Goal: Transaction & Acquisition: Purchase product/service

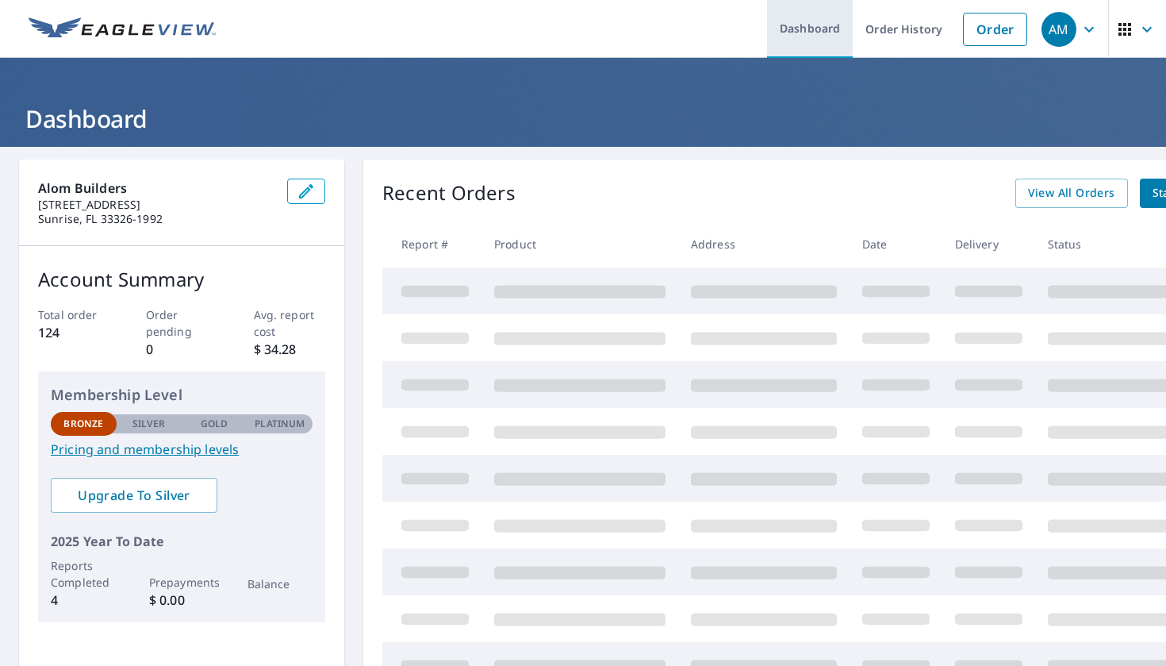
click at [809, 21] on link "Dashboard" at bounding box center [810, 29] width 86 height 58
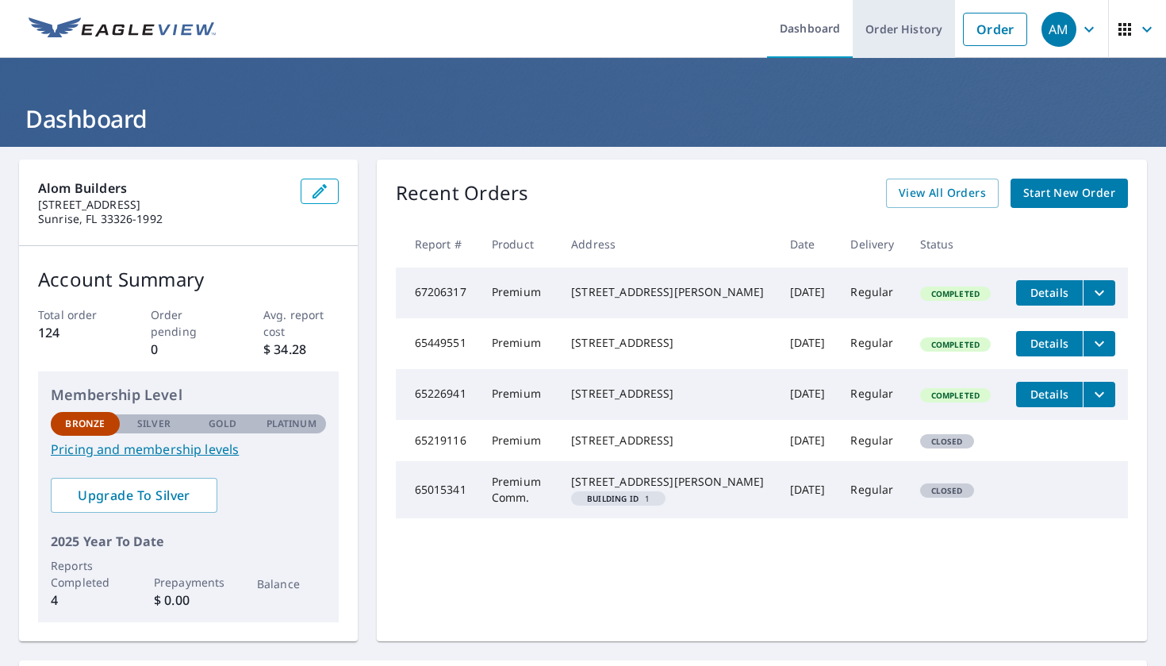
click at [895, 32] on link "Order History" at bounding box center [904, 29] width 102 height 58
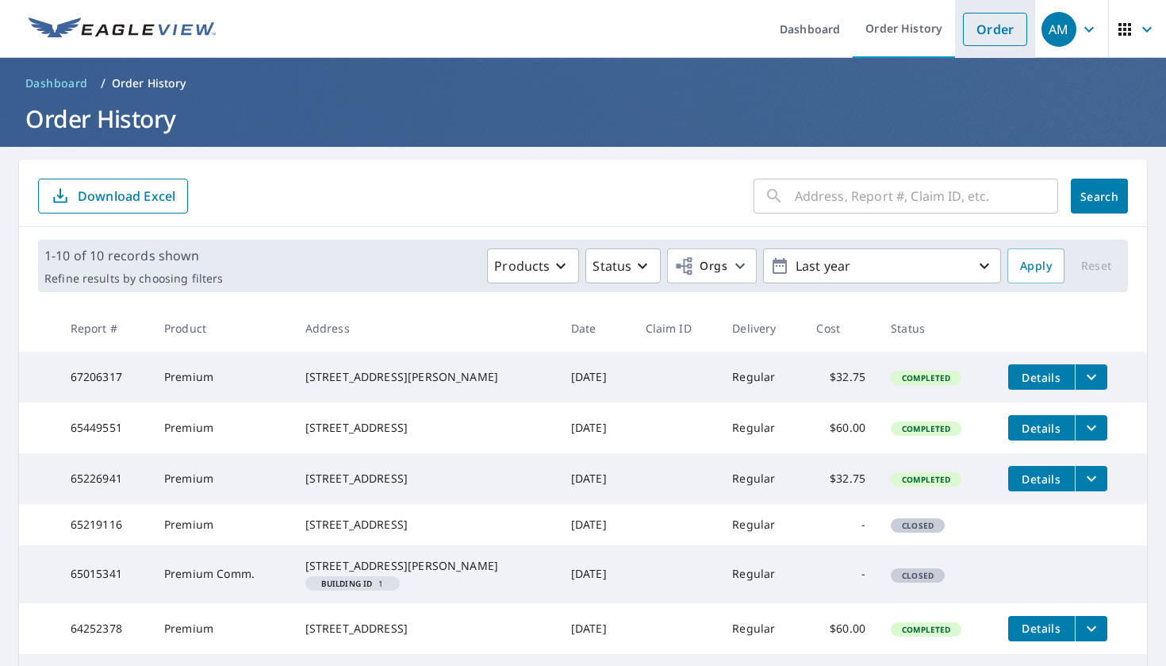
click at [991, 31] on link "Order" at bounding box center [995, 29] width 64 height 33
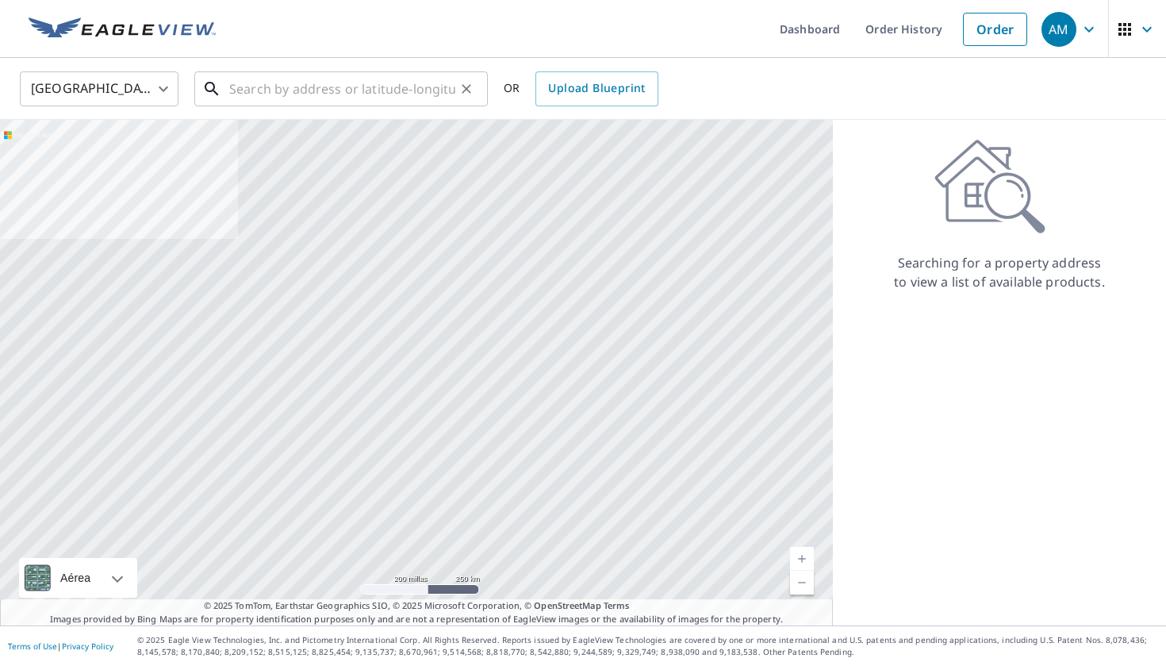
click at [270, 90] on input "text" at bounding box center [342, 89] width 226 height 44
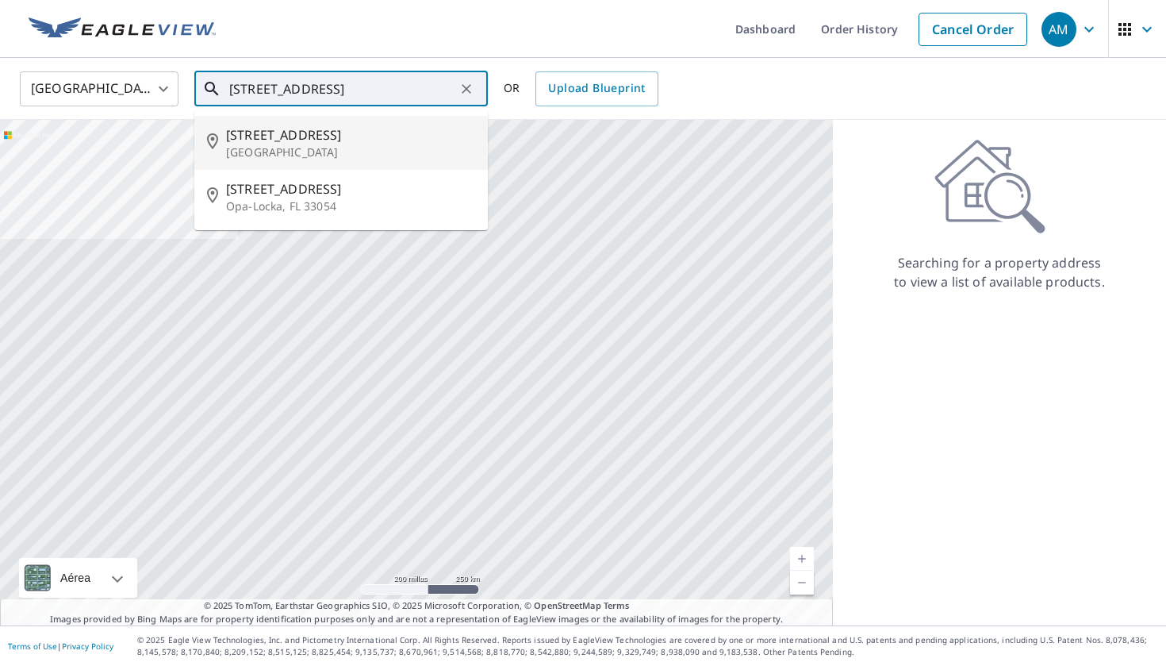
click at [274, 161] on li "19340 NW 46th Ave Miami, FL 33055" at bounding box center [341, 143] width 294 height 54
type input "19340 NW 46th Ave Miami, FL 33055"
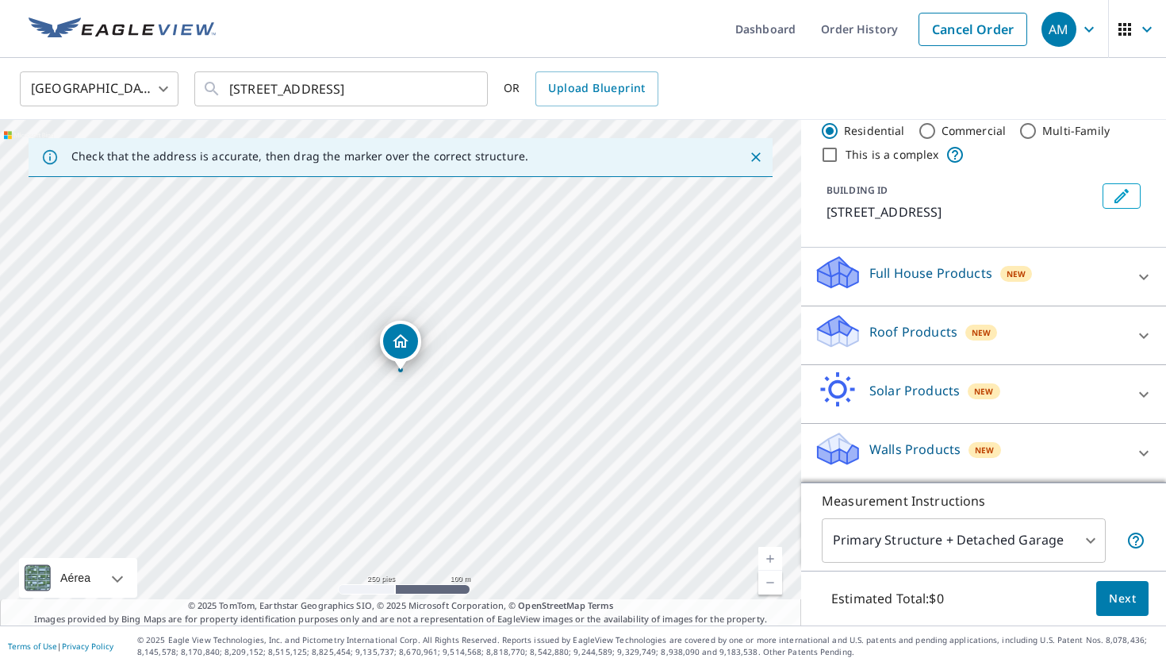
click at [878, 335] on p "Roof Products" at bounding box center [914, 331] width 88 height 19
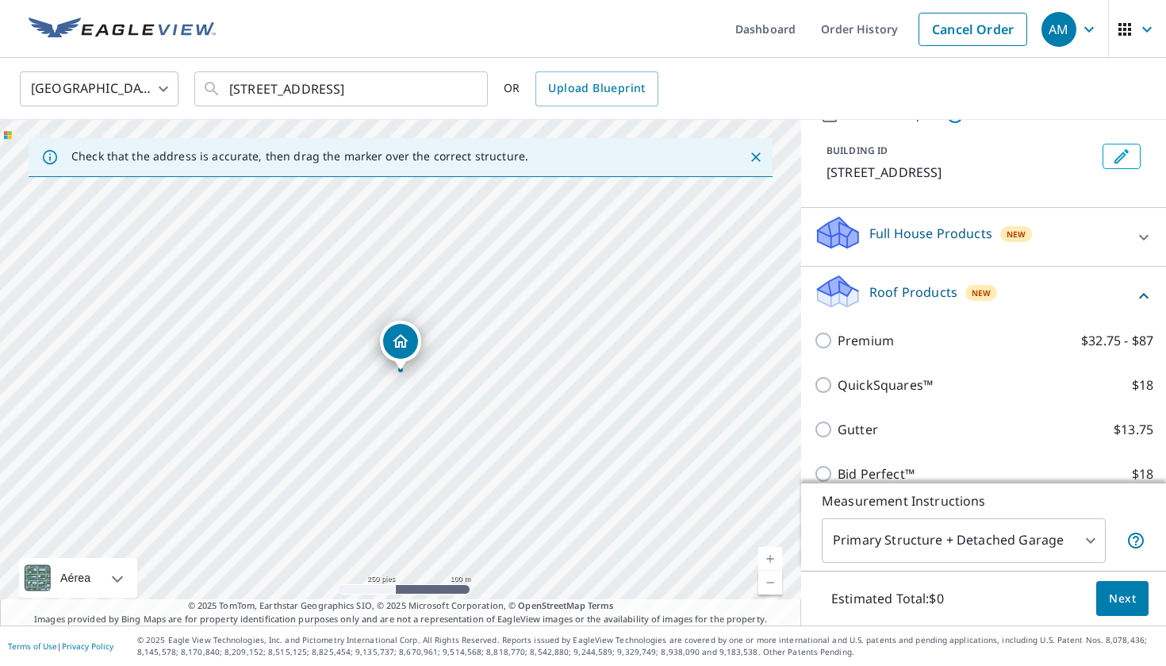
scroll to position [93, 0]
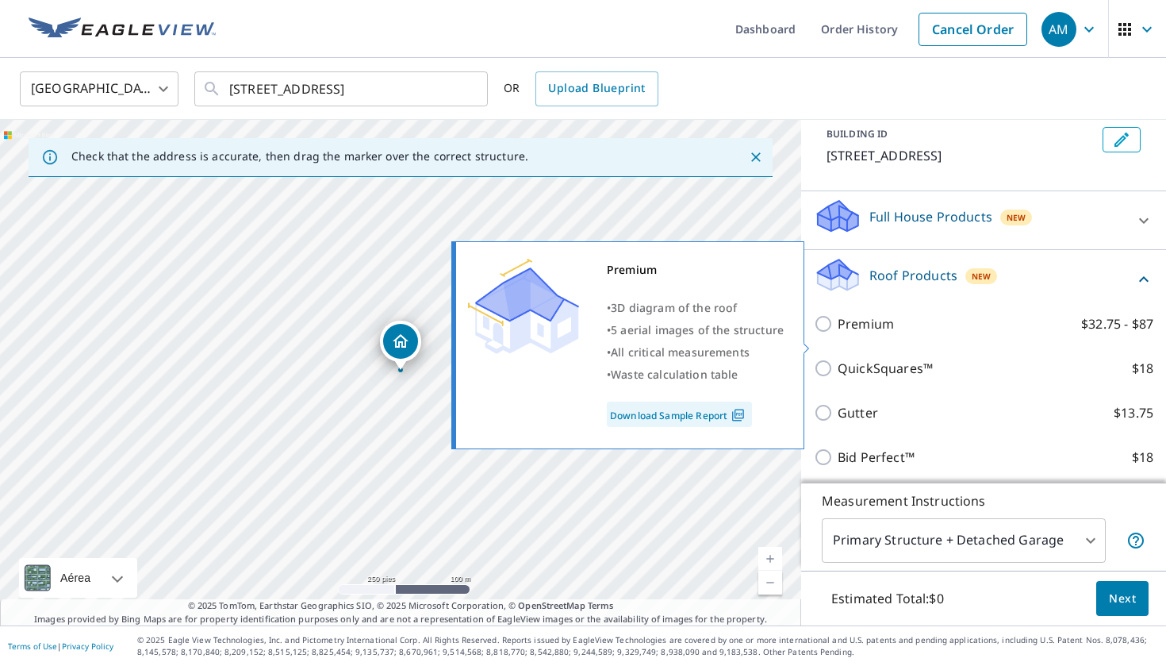
click at [819, 333] on input "Premium $32.75 - $87" at bounding box center [826, 323] width 24 height 19
checkbox input "true"
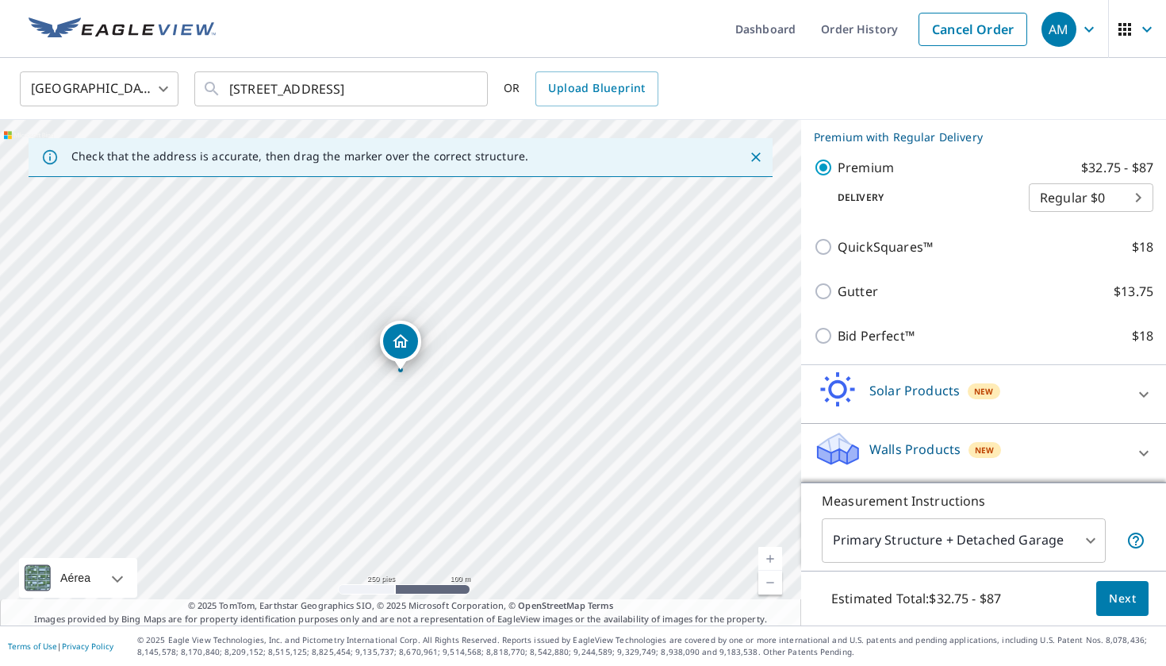
scroll to position [0, 0]
click at [1129, 598] on span "Next" at bounding box center [1122, 599] width 27 height 20
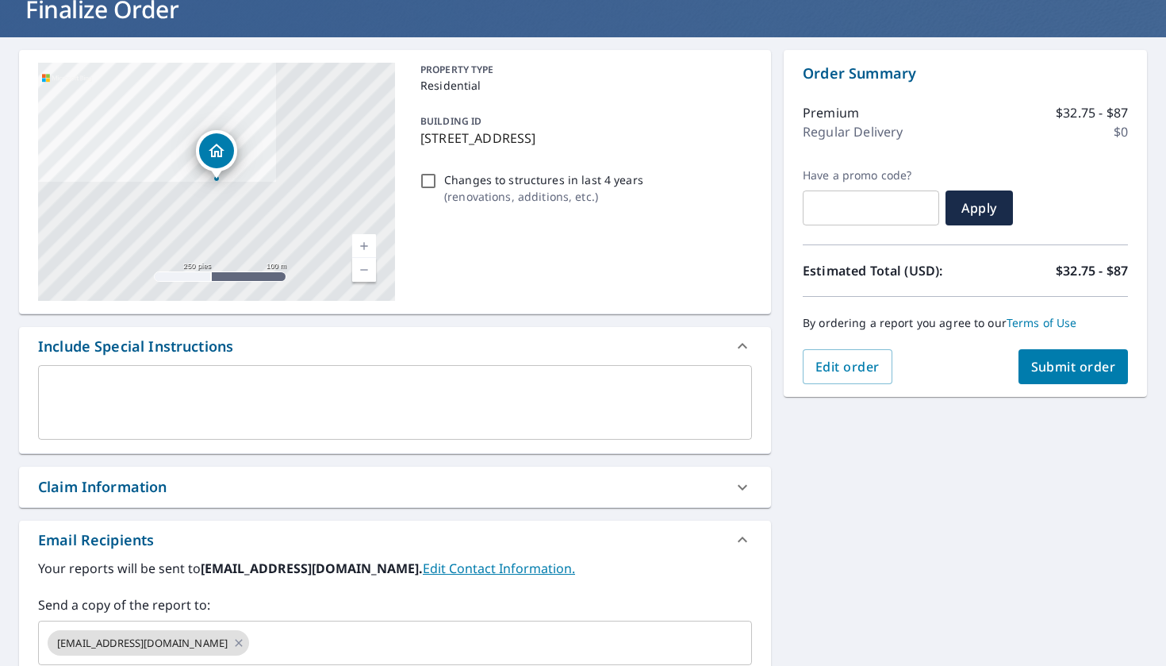
scroll to position [113, 0]
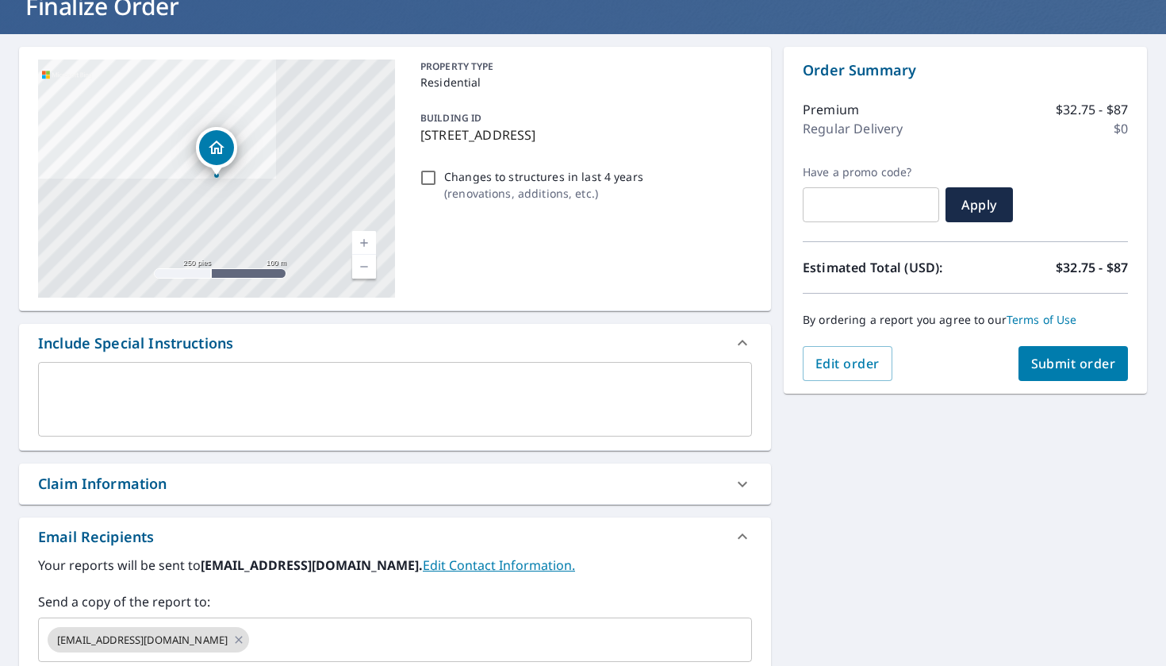
click at [1051, 358] on span "Submit order" at bounding box center [1074, 363] width 85 height 17
checkbox input "true"
